Goal: Navigation & Orientation: Find specific page/section

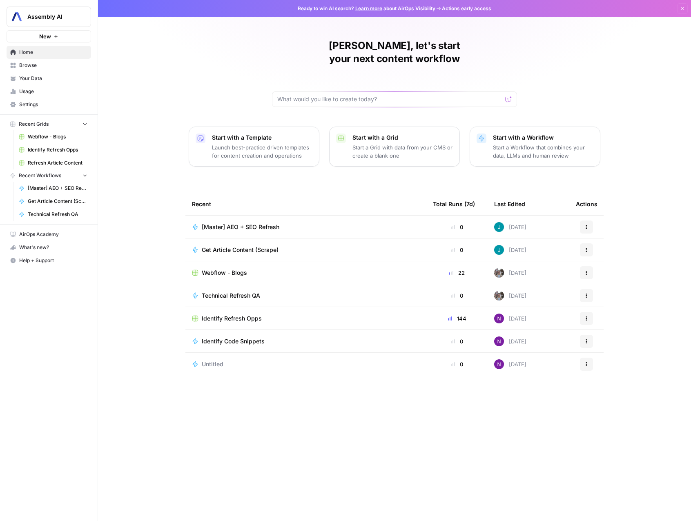
click at [75, 124] on button "Recent Grids" at bounding box center [49, 124] width 85 height 12
click at [82, 136] on icon "button" at bounding box center [85, 136] width 6 height 6
click at [85, 125] on icon "button" at bounding box center [85, 124] width 6 height 6
click at [85, 138] on icon "button" at bounding box center [85, 136] width 6 height 6
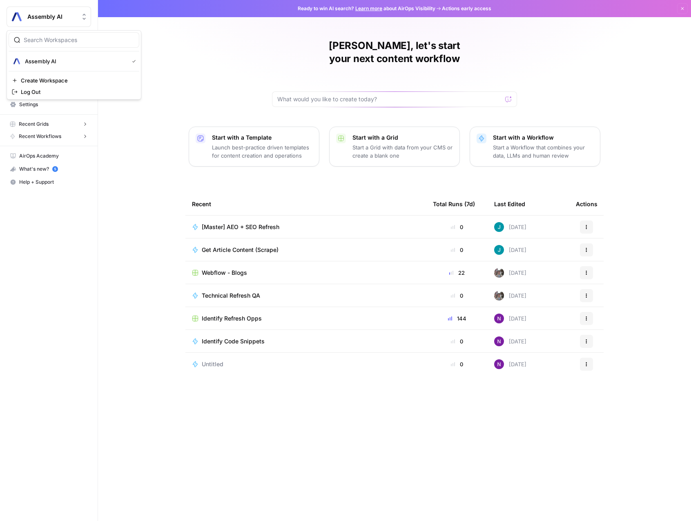
click at [64, 18] on span "Assembly AI" at bounding box center [51, 17] width 49 height 8
